Goal: Communication & Community: Share content

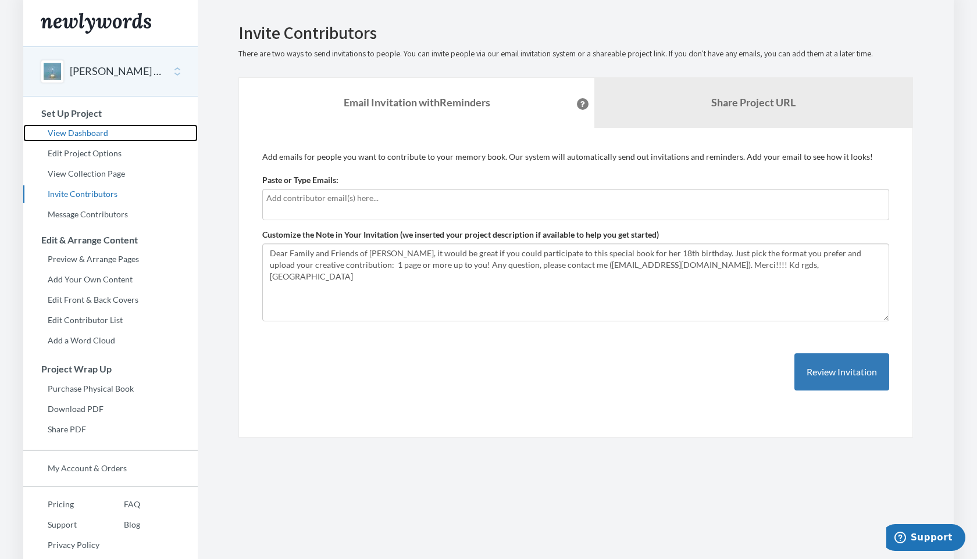
click at [77, 133] on link "View Dashboard" at bounding box center [110, 132] width 174 height 17
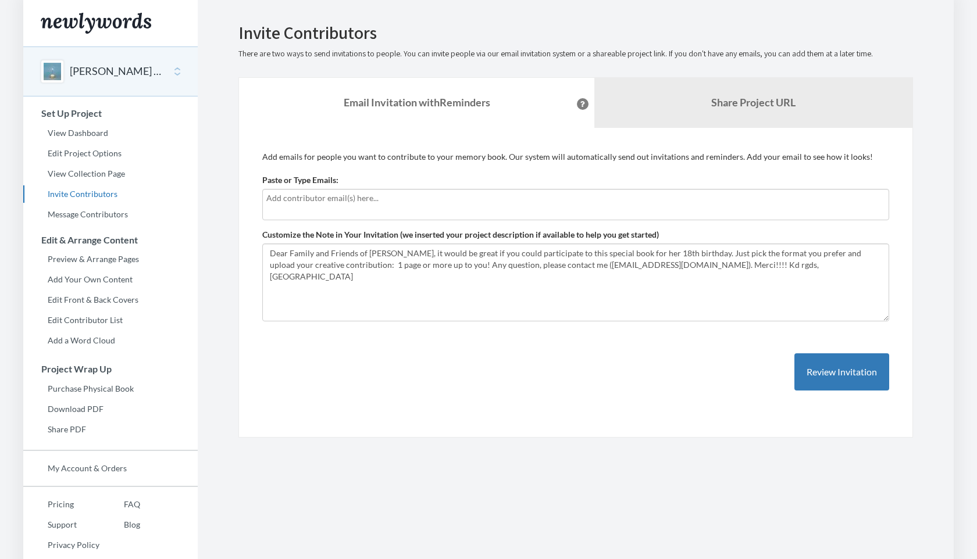
click at [393, 200] on input "text" at bounding box center [575, 198] width 619 height 13
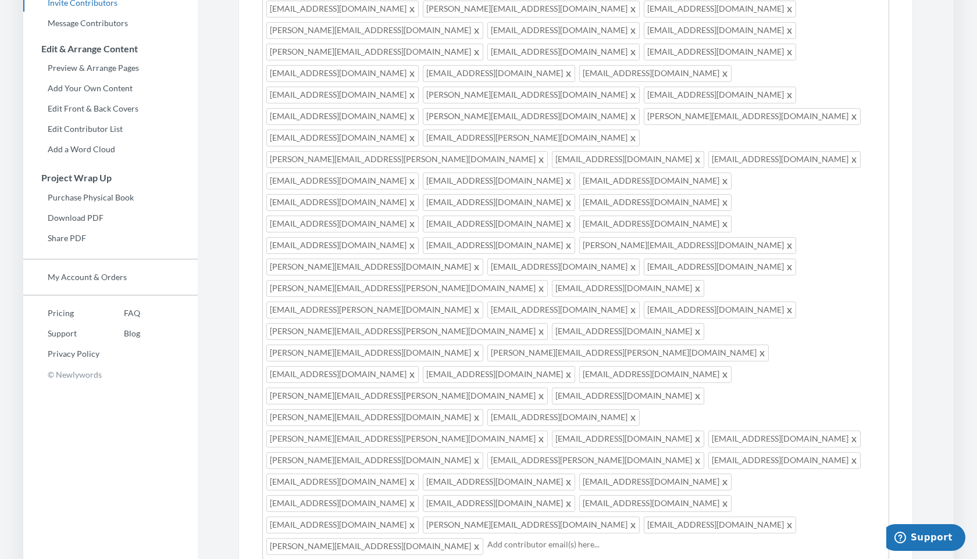
scroll to position [198, 0]
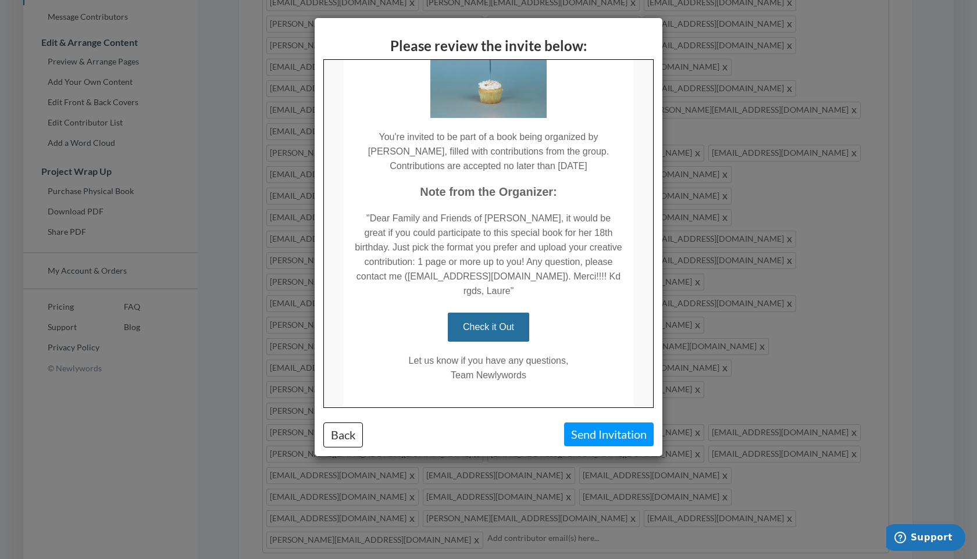
scroll to position [130, 0]
click at [610, 433] on button "Send Invitation" at bounding box center [609, 435] width 90 height 24
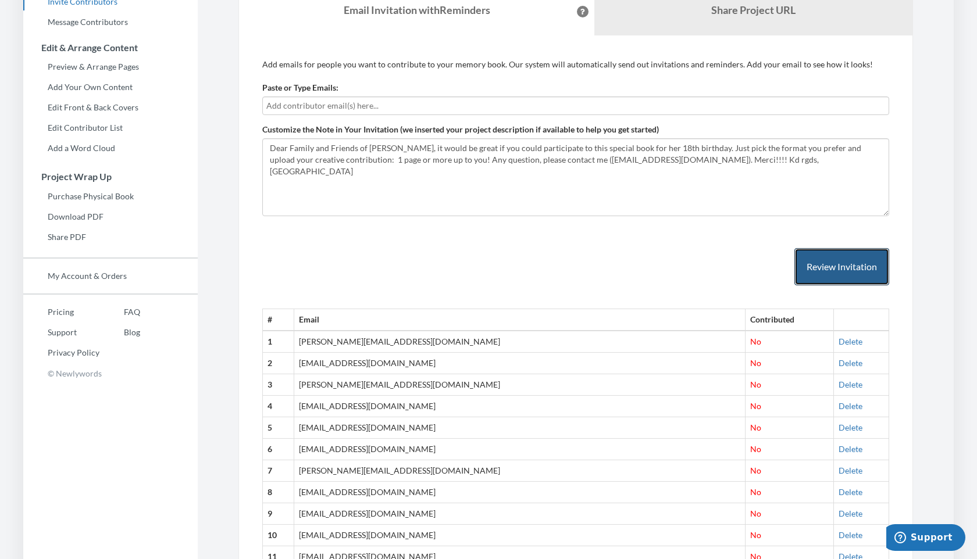
scroll to position [0, 0]
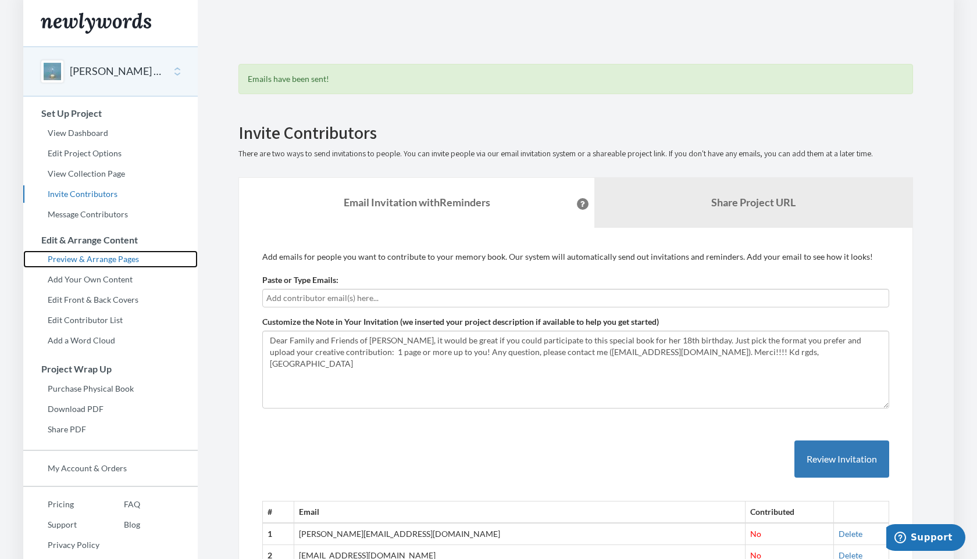
click at [84, 257] on link "Preview & Arrange Pages" at bounding box center [110, 259] width 174 height 17
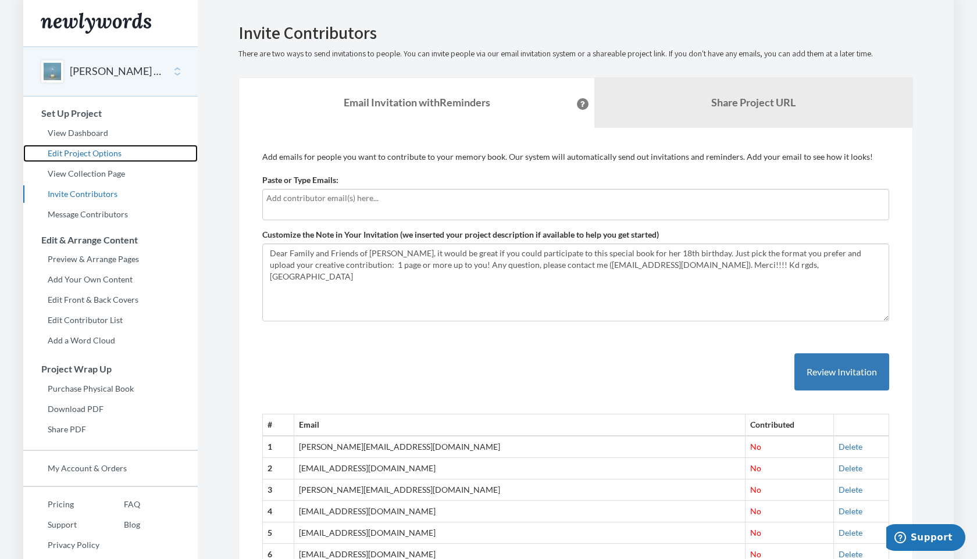
click at [85, 150] on link "Edit Project Options" at bounding box center [110, 153] width 174 height 17
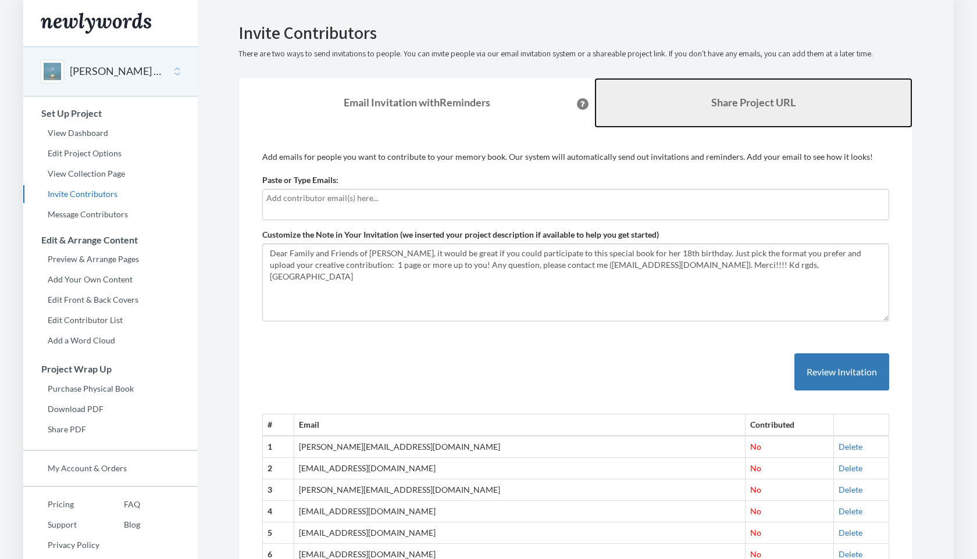
click at [759, 96] on b "Share Project URL" at bounding box center [753, 102] width 84 height 13
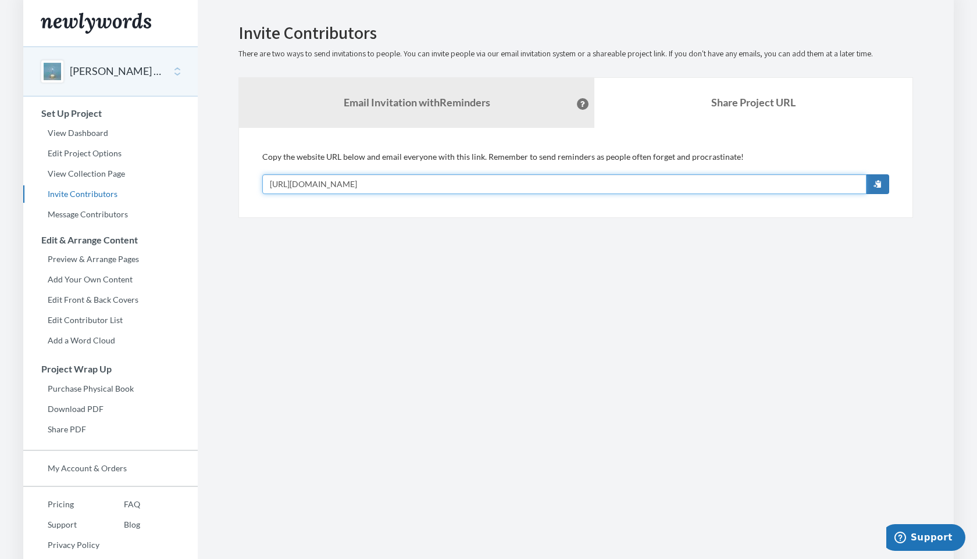
click at [478, 184] on input "[URL][DOMAIN_NAME]" at bounding box center [564, 184] width 604 height 20
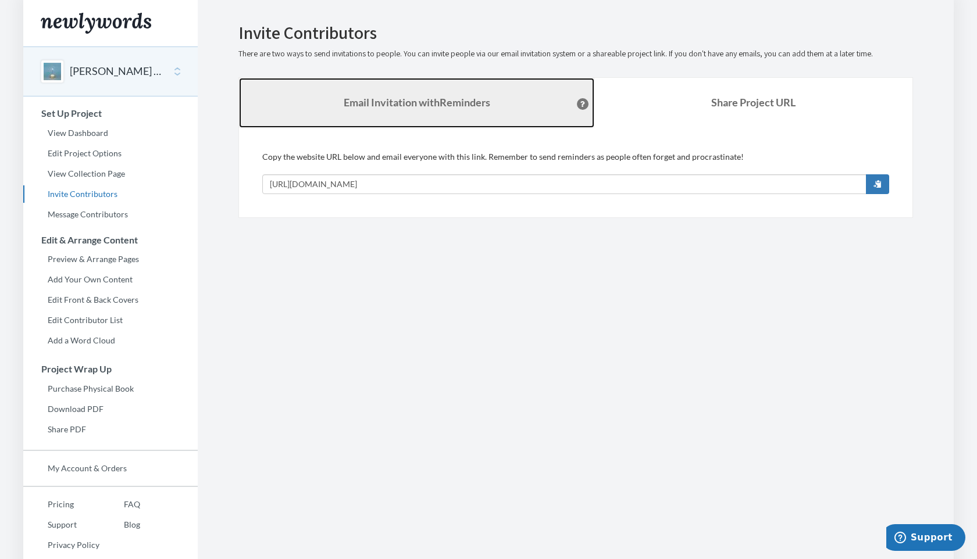
click at [419, 105] on strong "Email Invitation with Reminders" at bounding box center [417, 102] width 146 height 13
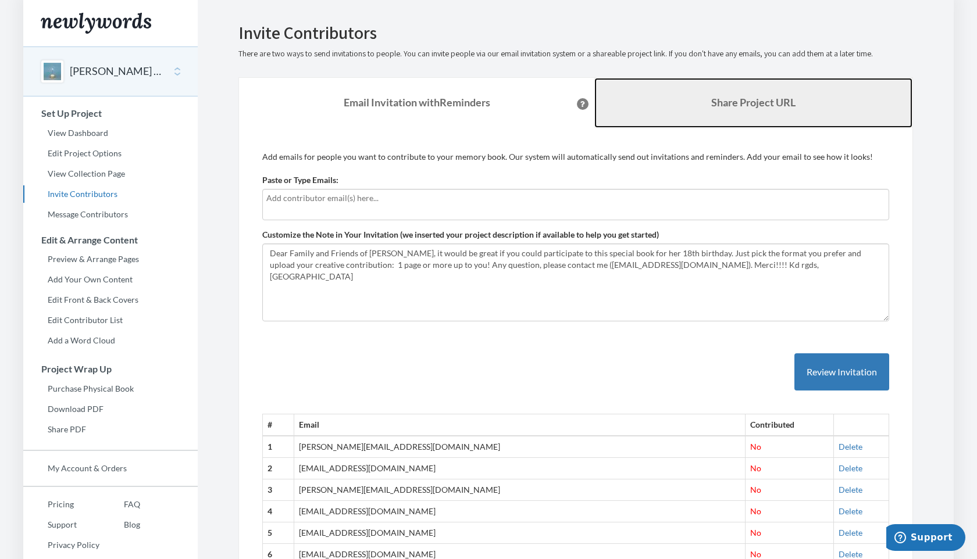
click at [681, 102] on link "Share Project URL" at bounding box center [753, 103] width 318 height 50
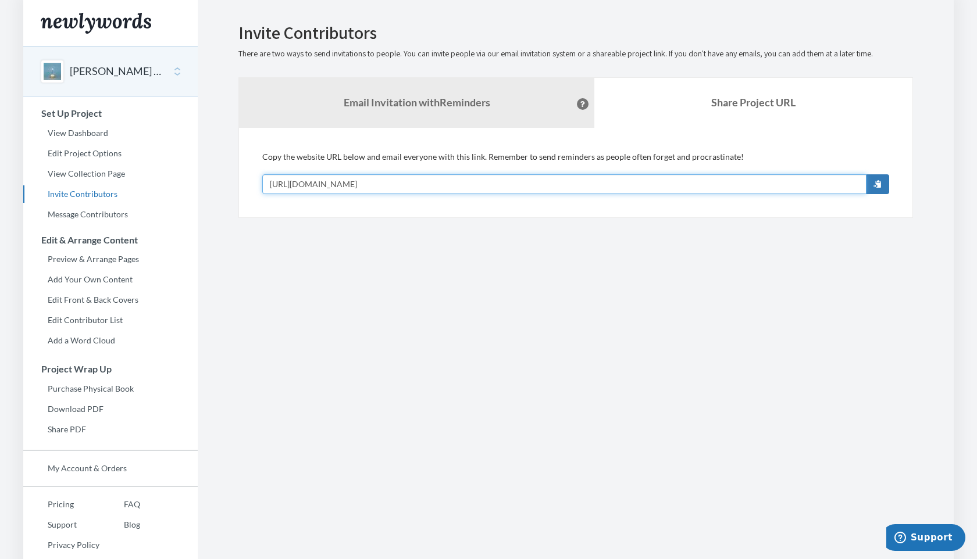
click at [524, 182] on input "[URL][DOMAIN_NAME]" at bounding box center [564, 184] width 604 height 20
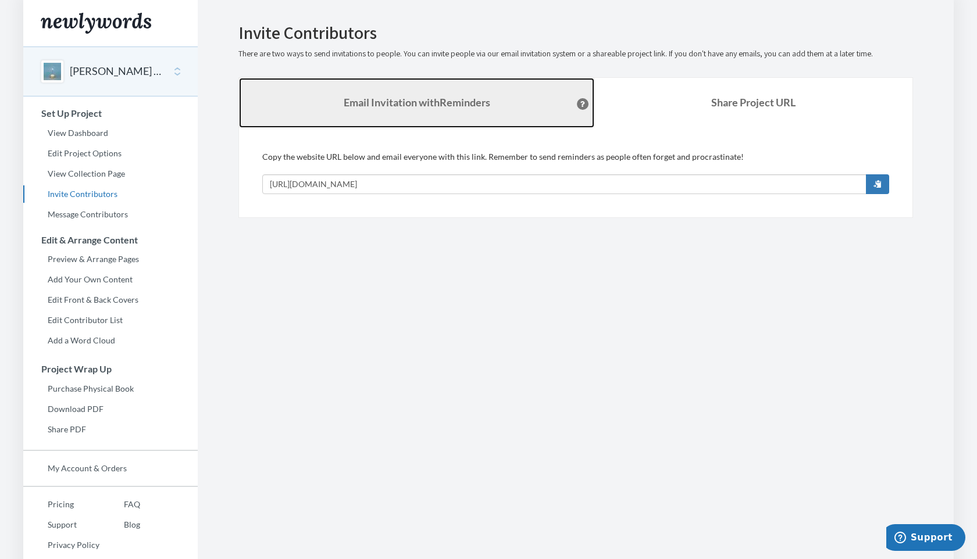
click at [458, 101] on strong "Email Invitation with Reminders" at bounding box center [417, 102] width 146 height 13
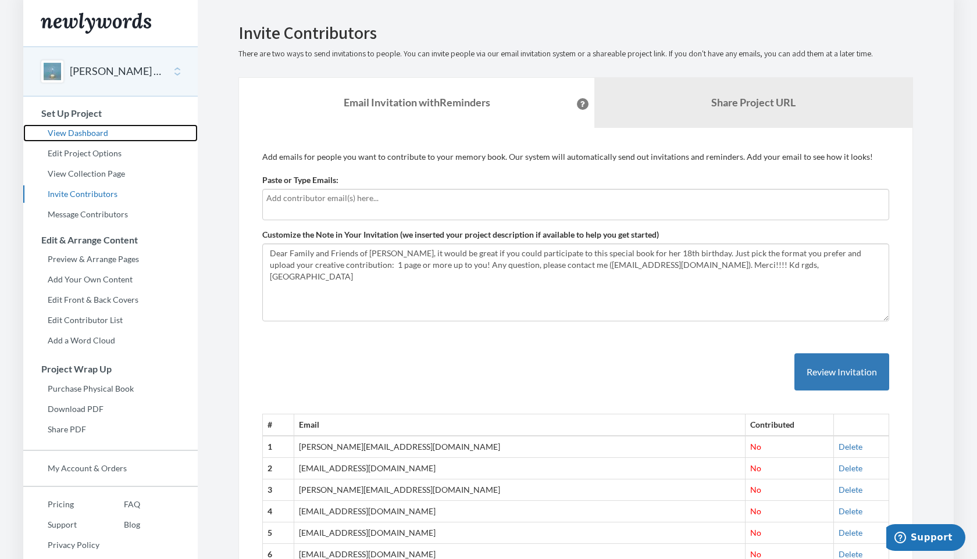
click at [95, 130] on link "View Dashboard" at bounding box center [110, 132] width 174 height 17
